Goal: Task Accomplishment & Management: Manage account settings

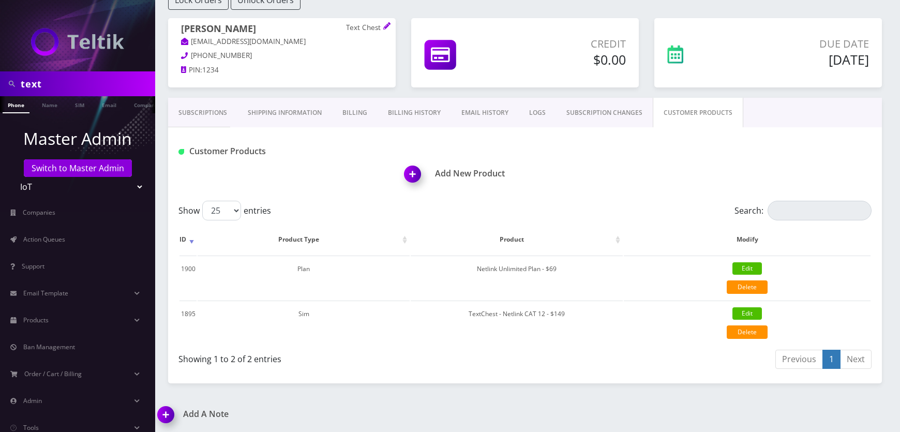
scroll to position [0, 5]
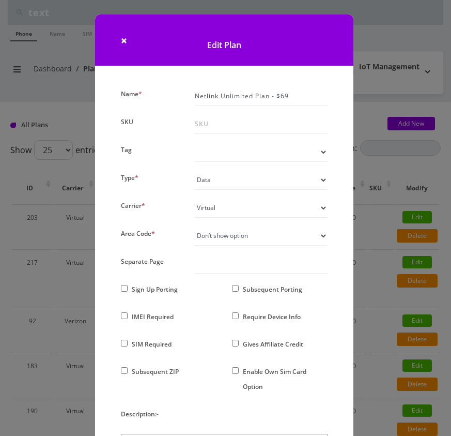
select select "2"
select select "13"
select select "0"
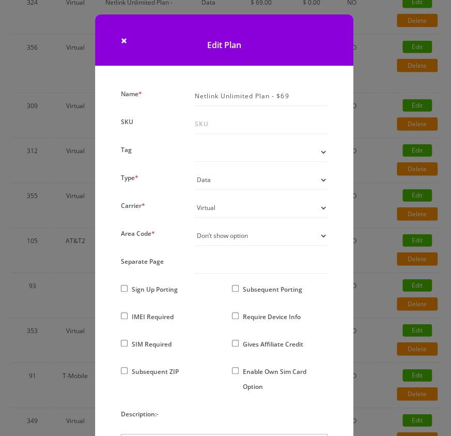
click at [360, 93] on div "× Edit Plan Name * Netlink Unlimited Plan - $69 SKU Tag Type * Voice Data Weara…" at bounding box center [225, 218] width 451 height 436
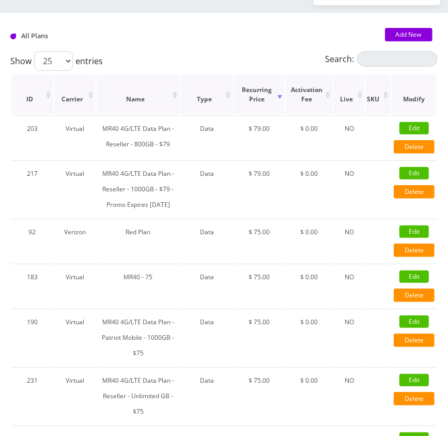
scroll to position [53, 0]
